Goal: Transaction & Acquisition: Book appointment/travel/reservation

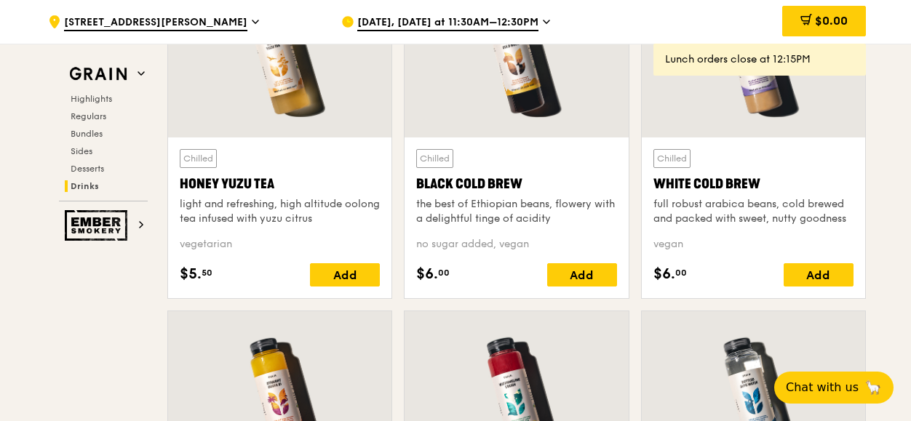
scroll to position [5515, 0]
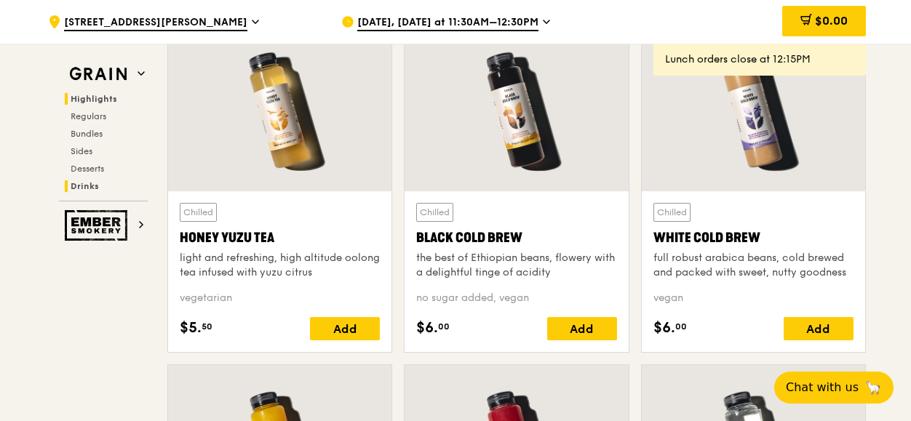
click at [100, 95] on span "Highlights" at bounding box center [94, 99] width 47 height 10
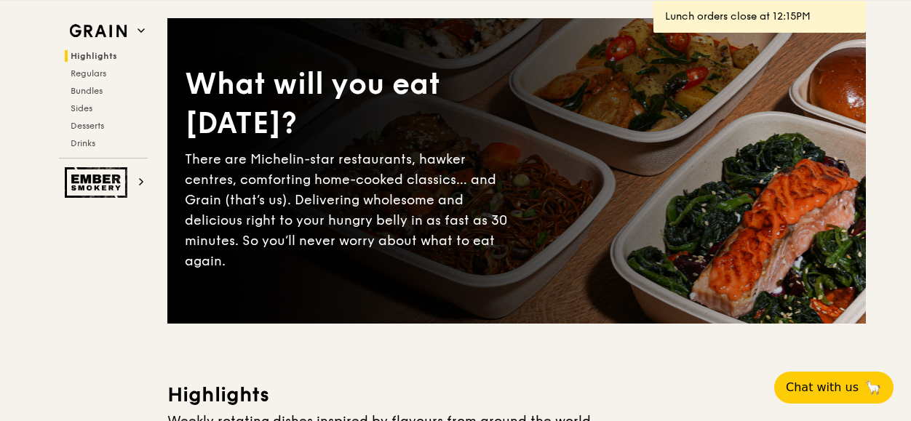
scroll to position [0, 0]
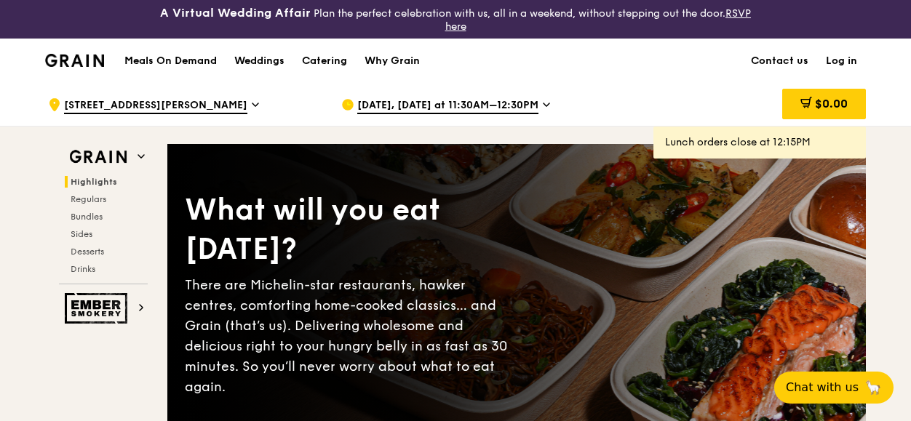
click at [182, 63] on h1 "Meals On Demand" at bounding box center [170, 61] width 92 height 15
click at [202, 62] on h1 "Meals On Demand" at bounding box center [170, 61] width 92 height 15
click at [89, 199] on span "Regulars" at bounding box center [90, 199] width 39 height 10
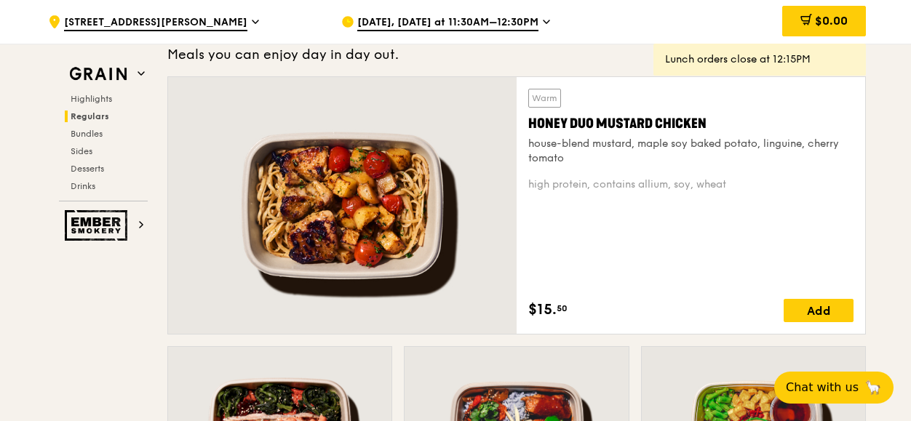
scroll to position [1082, 0]
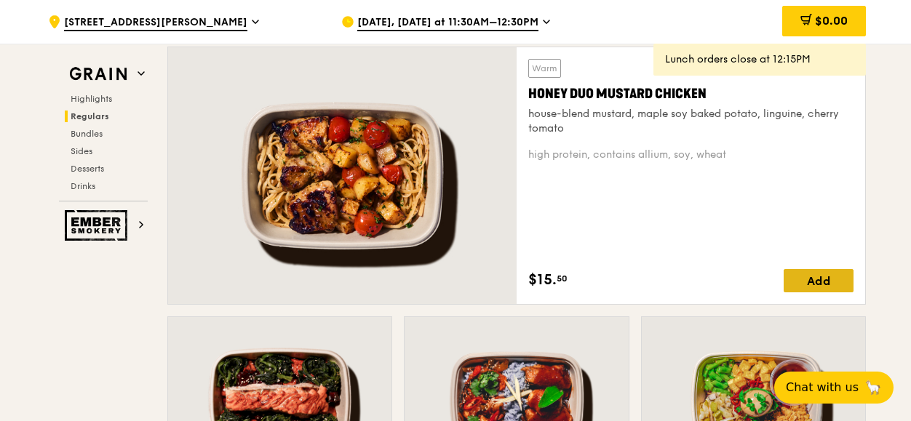
click at [821, 279] on div "Add" at bounding box center [819, 280] width 70 height 23
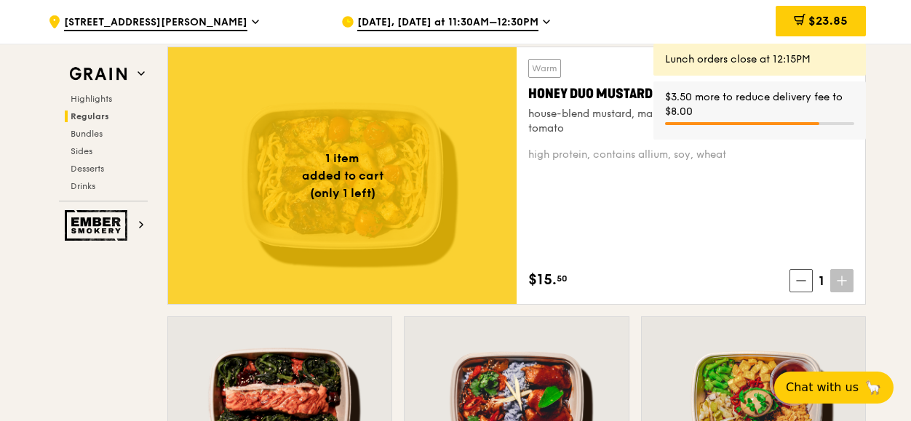
click at [760, 65] on div "Lunch orders close at 12:15PM" at bounding box center [759, 59] width 189 height 15
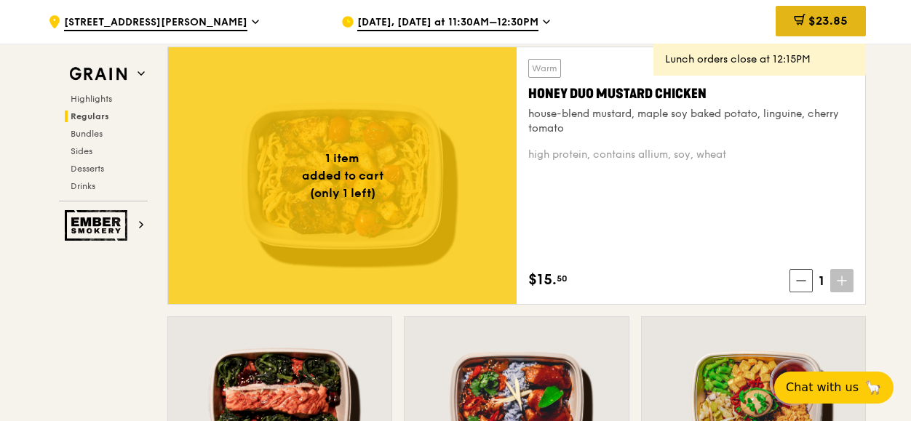
click at [818, 17] on span "$23.85" at bounding box center [827, 21] width 39 height 14
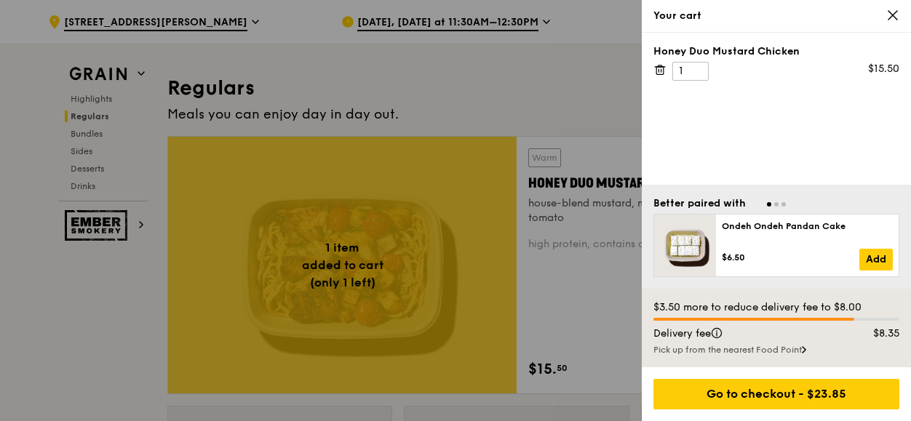
scroll to position [936, 0]
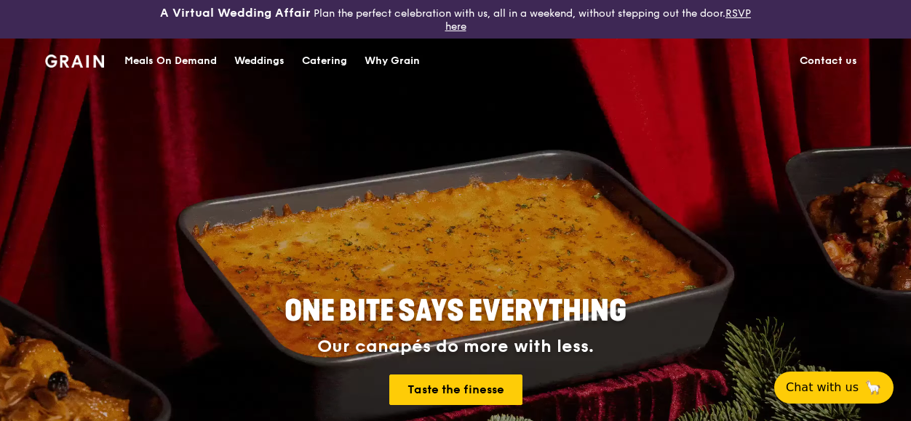
drag, startPoint x: 31, startPoint y: 2, endPoint x: 141, endPoint y: 85, distance: 137.6
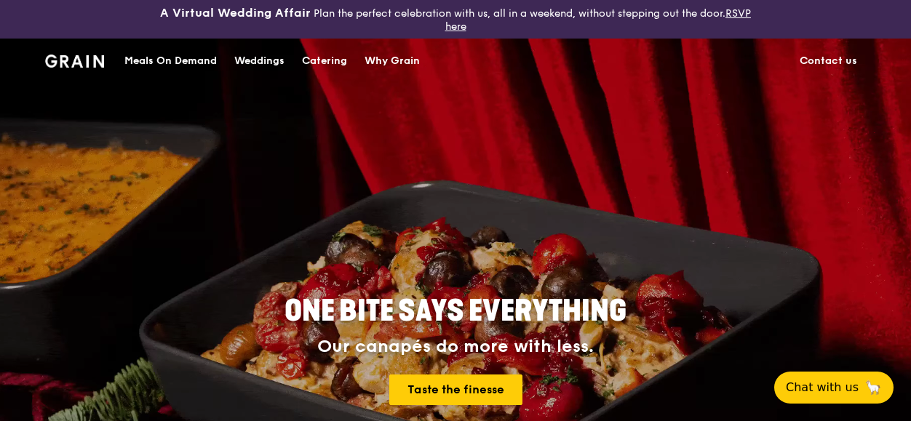
click at [141, 85] on div "ONE BITE SAYS EVERYTHING Our canapés do more with less. Taste the finesse" at bounding box center [456, 351] width 722 height 538
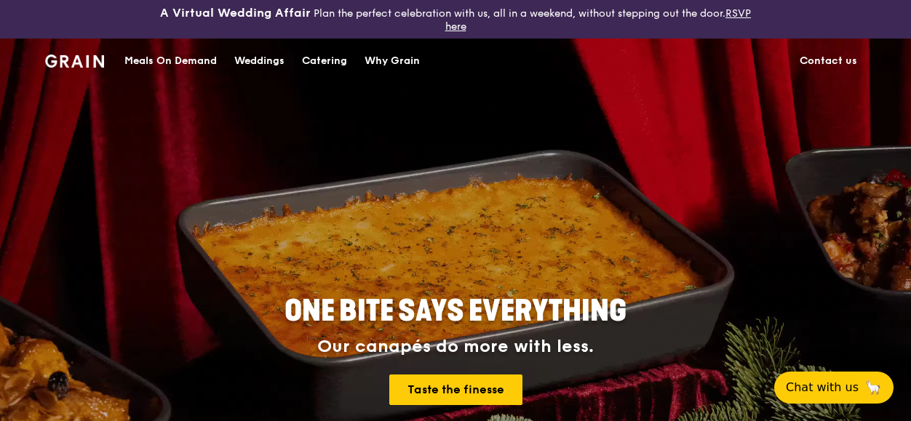
click at [316, 55] on div "Catering" at bounding box center [324, 61] width 45 height 44
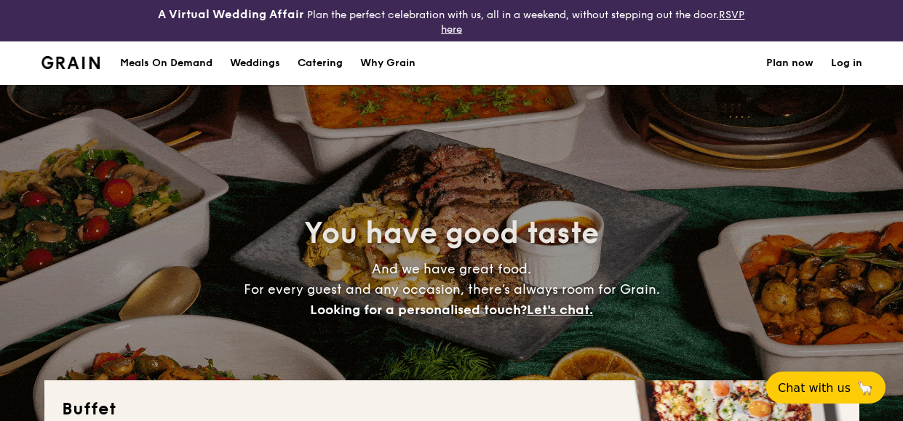
select select
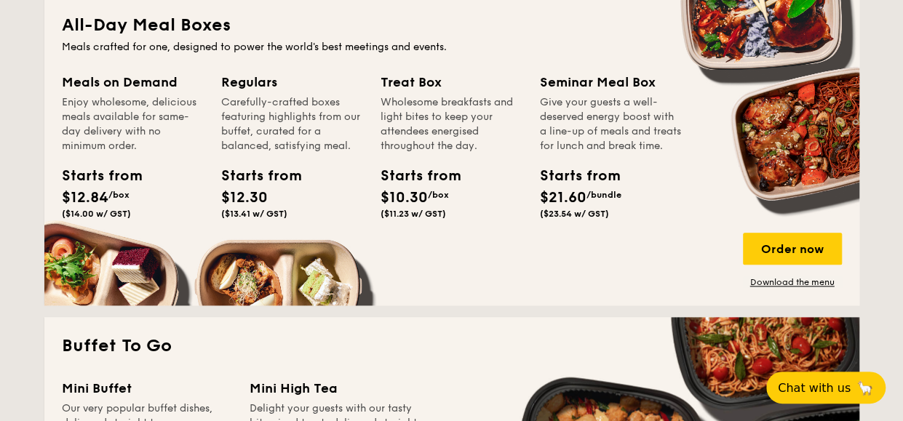
scroll to position [728, 0]
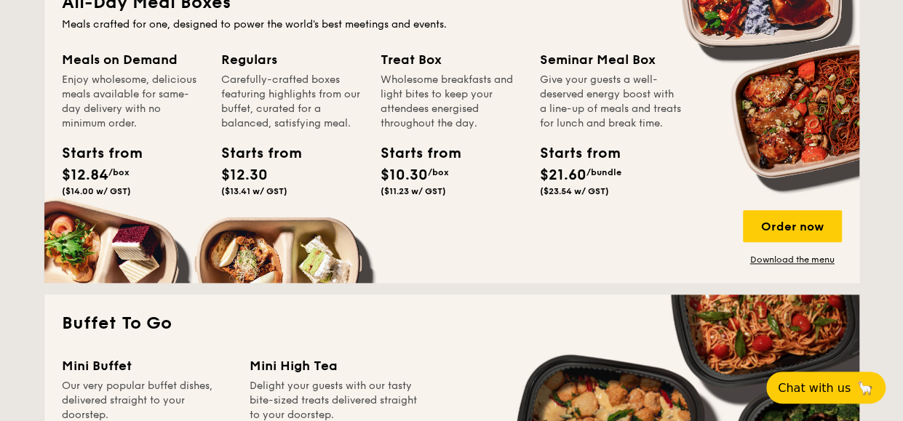
click at [124, 62] on div "Meals on Demand" at bounding box center [133, 59] width 142 height 20
click at [786, 235] on div "Order now" at bounding box center [792, 226] width 99 height 32
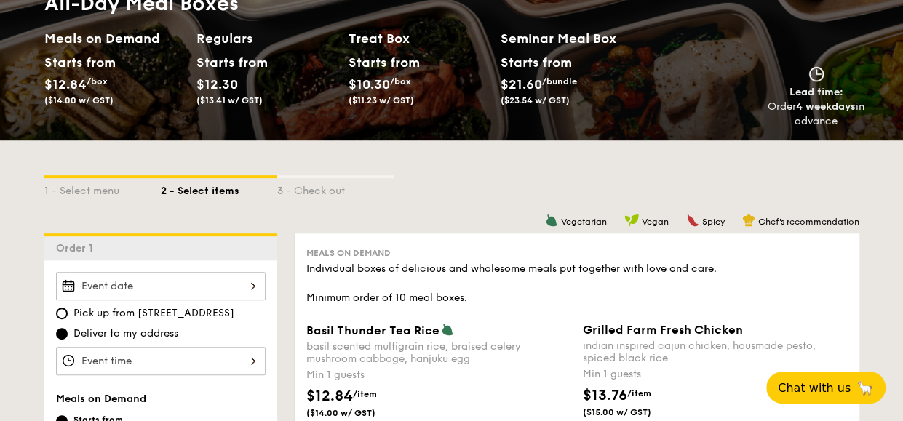
scroll to position [437, 0]
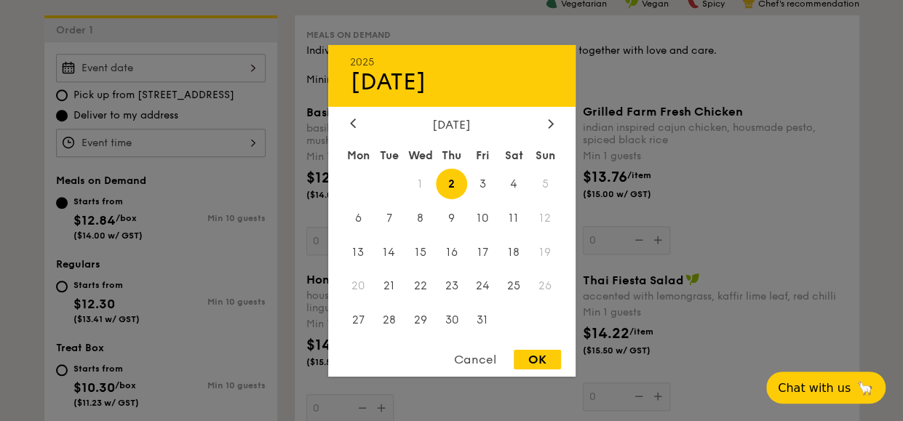
click at [225, 65] on div "2025 Oct 02 October 2025 Mon Tue Wed Thu Fri Sat Sun 1 2 3 4 5 6 7 8 9 10 11 12…" at bounding box center [161, 68] width 210 height 28
click at [555, 123] on div at bounding box center [550, 124] width 13 height 14
click at [445, 227] on span "6" at bounding box center [451, 217] width 31 height 31
click at [536, 364] on div "OK" at bounding box center [537, 360] width 47 height 20
type input "Nov 06, 2025"
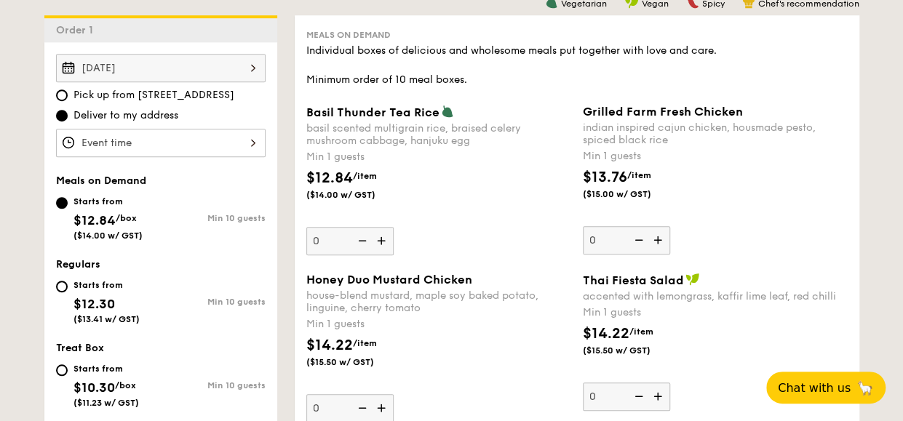
click at [380, 242] on img at bounding box center [383, 241] width 22 height 28
click at [380, 242] on input "0" at bounding box center [349, 241] width 87 height 28
click at [380, 242] on img at bounding box center [383, 241] width 22 height 28
click at [380, 242] on input "1" at bounding box center [349, 241] width 87 height 28
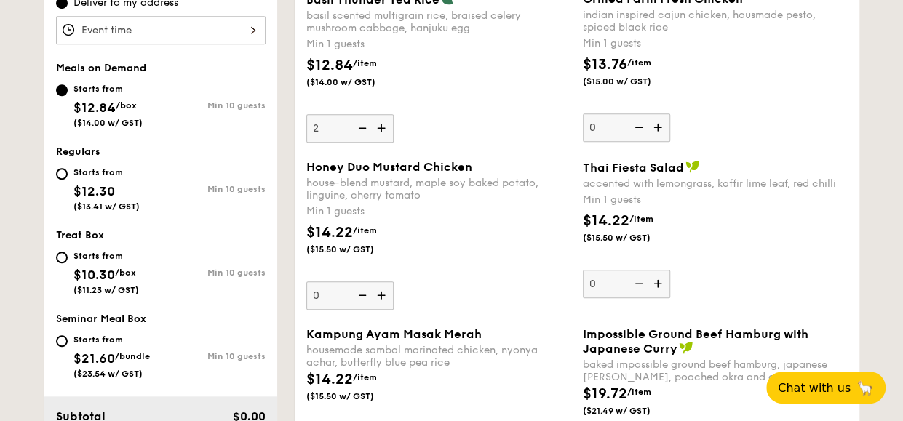
scroll to position [577, 0]
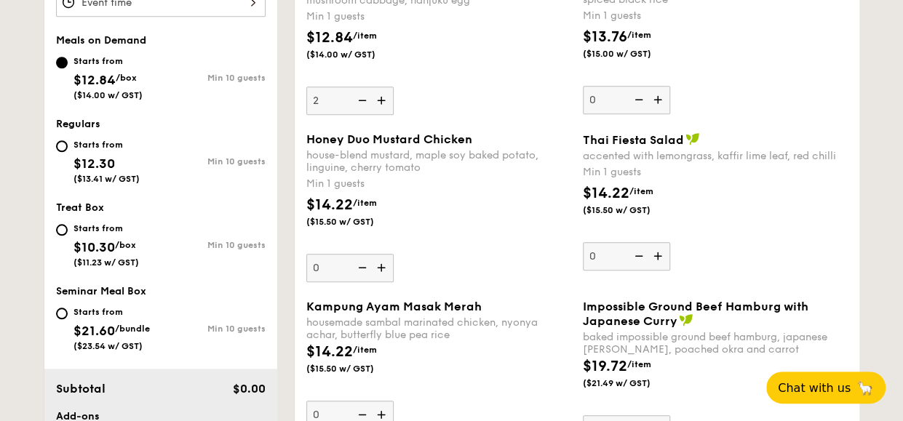
click at [364, 103] on img at bounding box center [361, 101] width 22 height 28
click at [364, 103] on input "2" at bounding box center [349, 101] width 87 height 28
click at [364, 103] on img at bounding box center [361, 101] width 22 height 28
click at [364, 103] on input "1" at bounding box center [349, 101] width 87 height 28
type input "0"
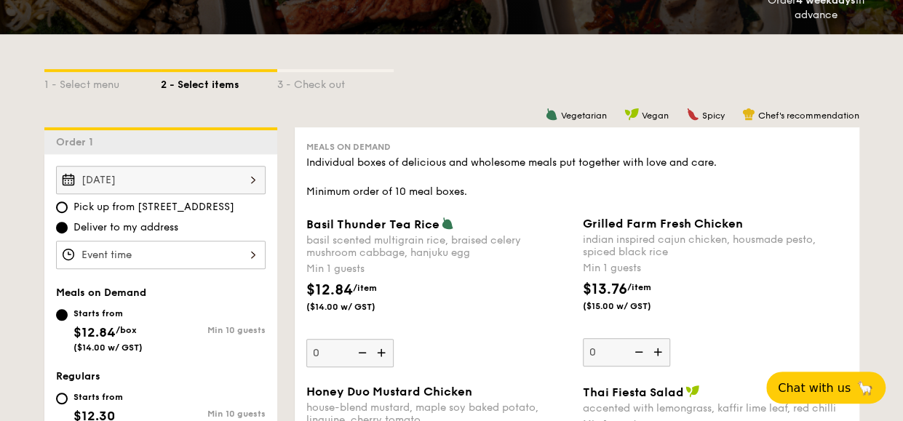
scroll to position [431, 0]
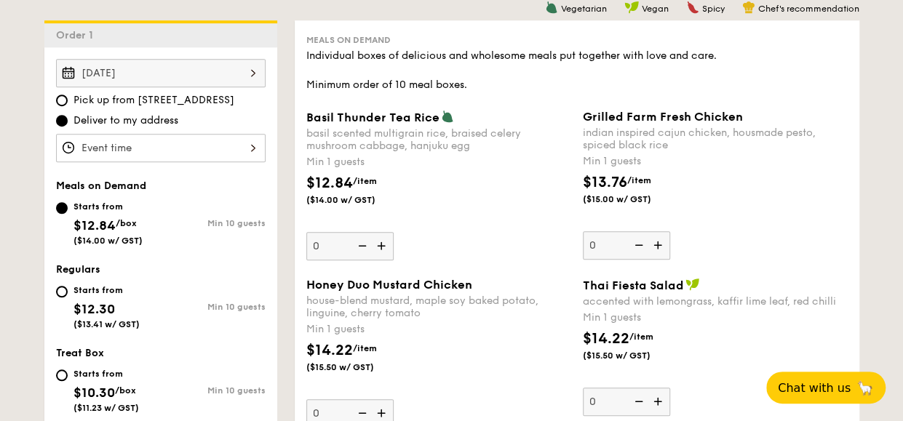
click at [65, 294] on div "Starts from $12.30 ($13.41 w/ GST)" at bounding box center [108, 306] width 105 height 48
click at [65, 294] on input "Starts from $12.30 ($13.41 w/ GST) Min 10 guests" at bounding box center [62, 292] width 12 height 12
radio input "true"
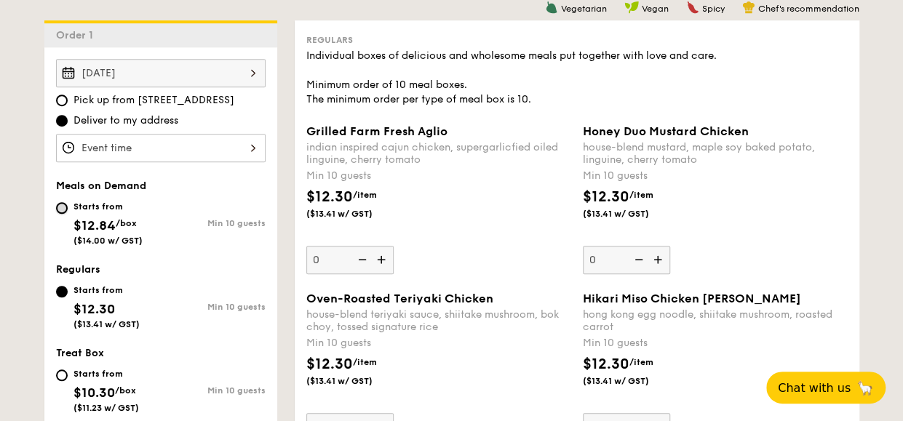
click at [65, 206] on input "Starts from $12.84 /box ($14.00 w/ GST) Min 10 guests" at bounding box center [62, 208] width 12 height 12
radio input "true"
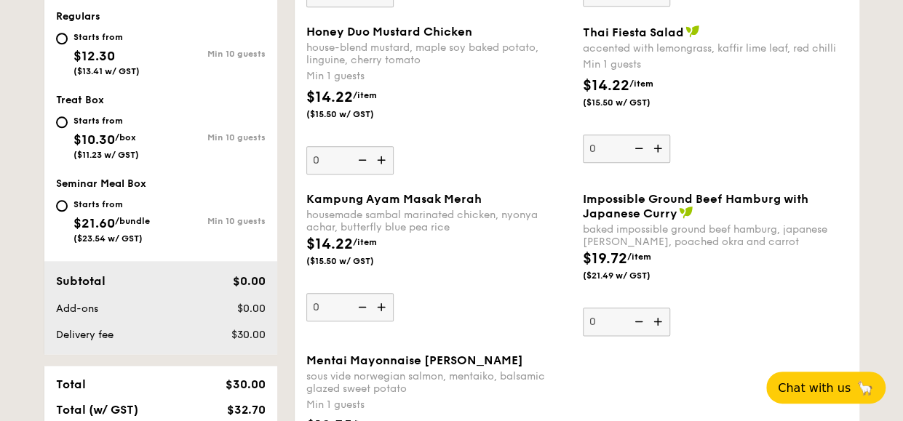
scroll to position [757, 0]
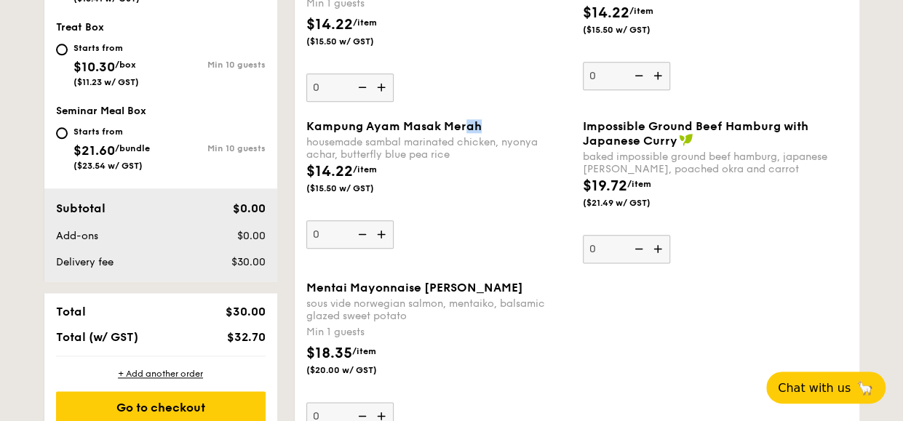
drag, startPoint x: 466, startPoint y: 129, endPoint x: 549, endPoint y: 123, distance: 82.4
click at [549, 123] on div "Kampung Ayam Masak Merah" at bounding box center [438, 126] width 265 height 14
drag, startPoint x: 549, startPoint y: 123, endPoint x: 463, endPoint y: 148, distance: 89.3
click at [502, 138] on div "housemade sambal marinated chicken, nyonya achar, butterfly blue pea rice" at bounding box center [438, 148] width 265 height 25
click at [394, 220] on input "0" at bounding box center [349, 234] width 87 height 28
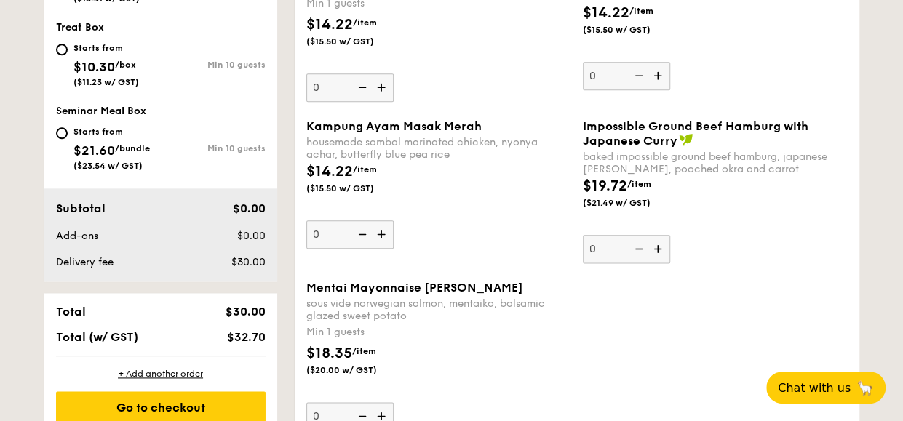
click at [333, 132] on div "Kampung Ayam Masak Merah housemade sambal marinated chicken, nyonya achar, butt…" at bounding box center [438, 139] width 265 height 41
click at [333, 220] on input "0" at bounding box center [349, 234] width 87 height 28
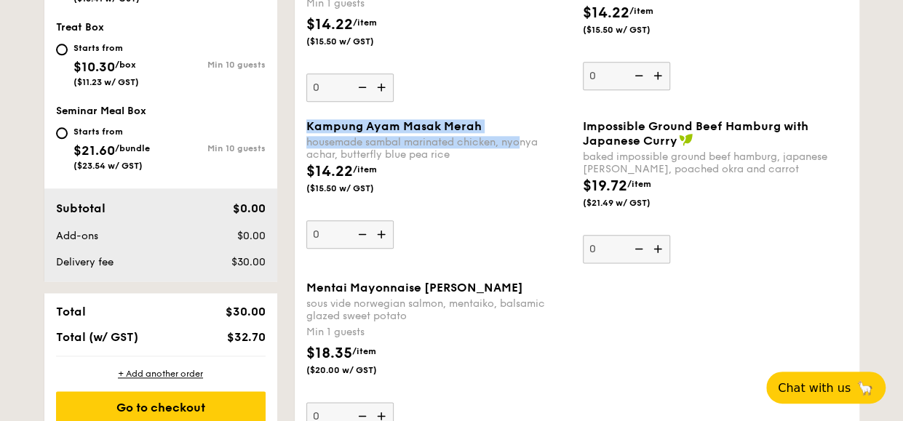
drag, startPoint x: 307, startPoint y: 124, endPoint x: 521, endPoint y: 136, distance: 214.2
click at [521, 136] on div "Kampung Ayam Masak Merah housemade sambal marinated chicken, nyonya achar, butt…" at bounding box center [438, 139] width 265 height 41
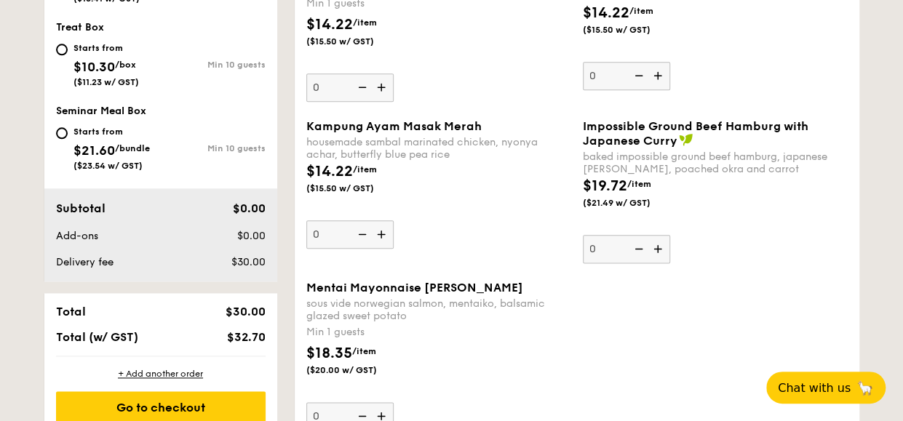
drag, startPoint x: 522, startPoint y: 137, endPoint x: 479, endPoint y: 207, distance: 82.6
click at [479, 207] on div "$14.22 /item ($15.50 w/ GST)" at bounding box center [438, 186] width 276 height 51
click at [394, 220] on input "0" at bounding box center [349, 234] width 87 height 28
click at [397, 177] on div "$14.22 /item ($15.50 w/ GST)" at bounding box center [355, 177] width 111 height 33
click at [394, 220] on input "0" at bounding box center [349, 234] width 87 height 28
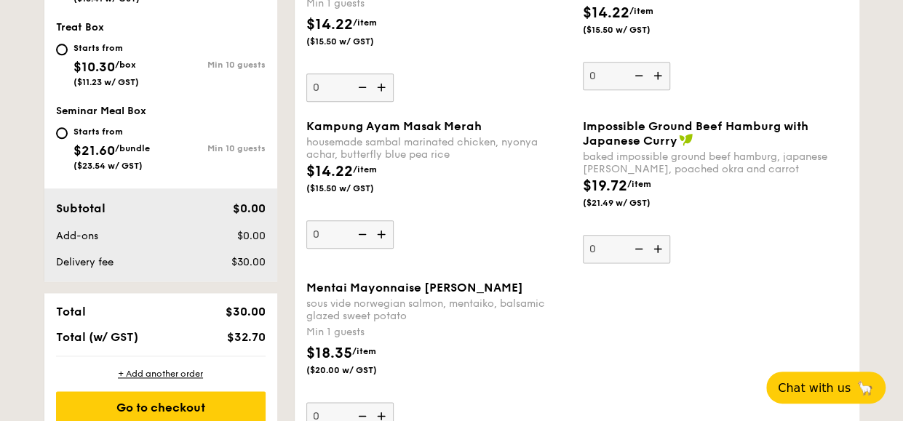
click at [413, 181] on div "$14.22 /item ($15.50 w/ GST)" at bounding box center [438, 186] width 276 height 51
click at [394, 220] on input "0" at bounding box center [349, 234] width 87 height 28
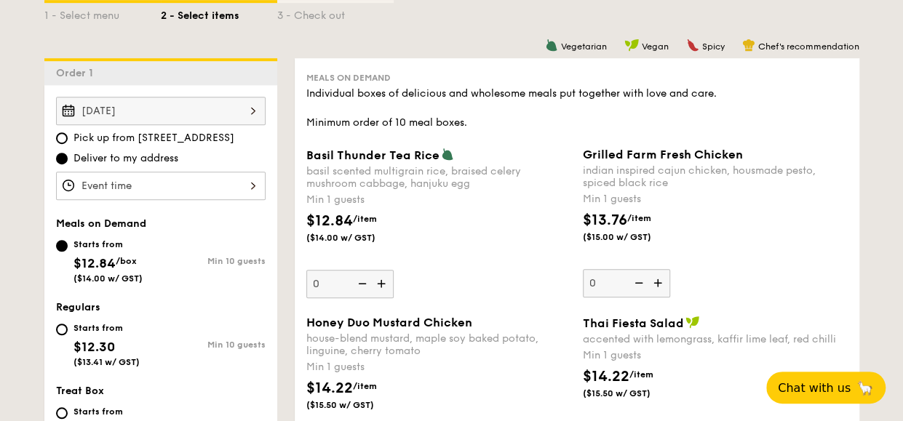
scroll to position [779, 0]
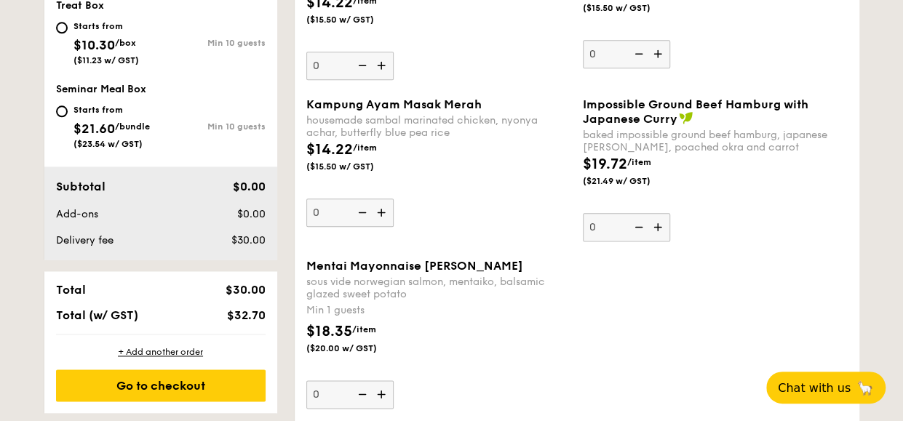
select select
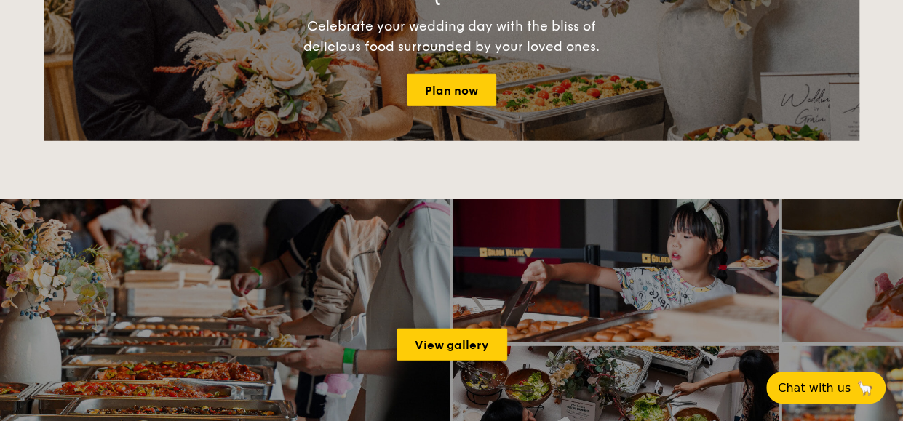
scroll to position [1741, 0]
